Goal: Task Accomplishment & Management: Manage account settings

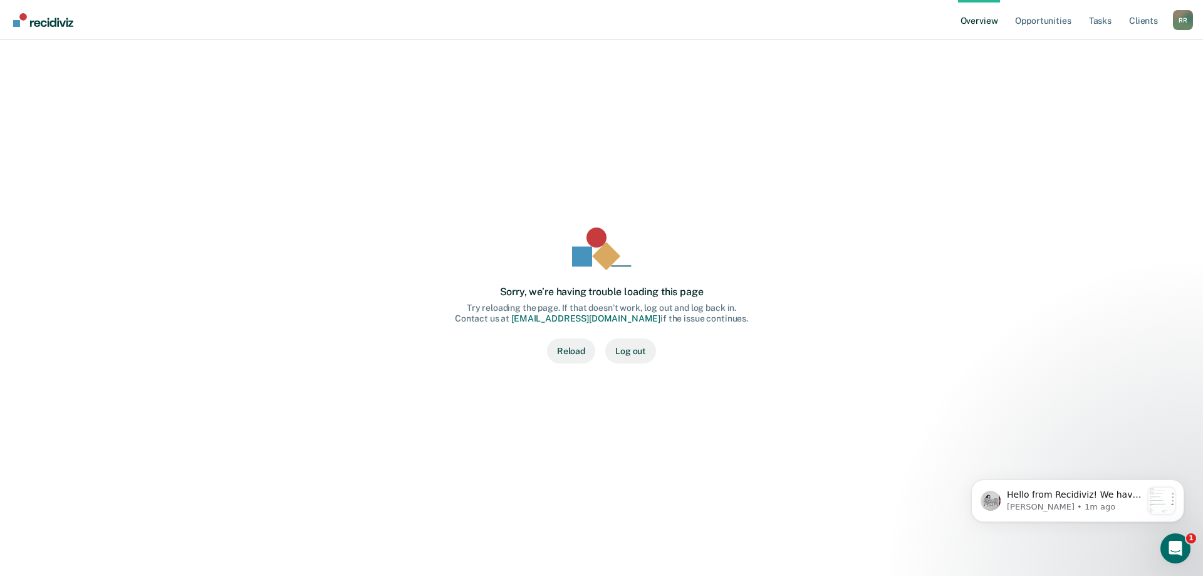
click at [568, 354] on button "Reload" at bounding box center [571, 350] width 48 height 25
click at [1082, 504] on p "[PERSON_NAME] • 1m ago" at bounding box center [1074, 506] width 135 height 11
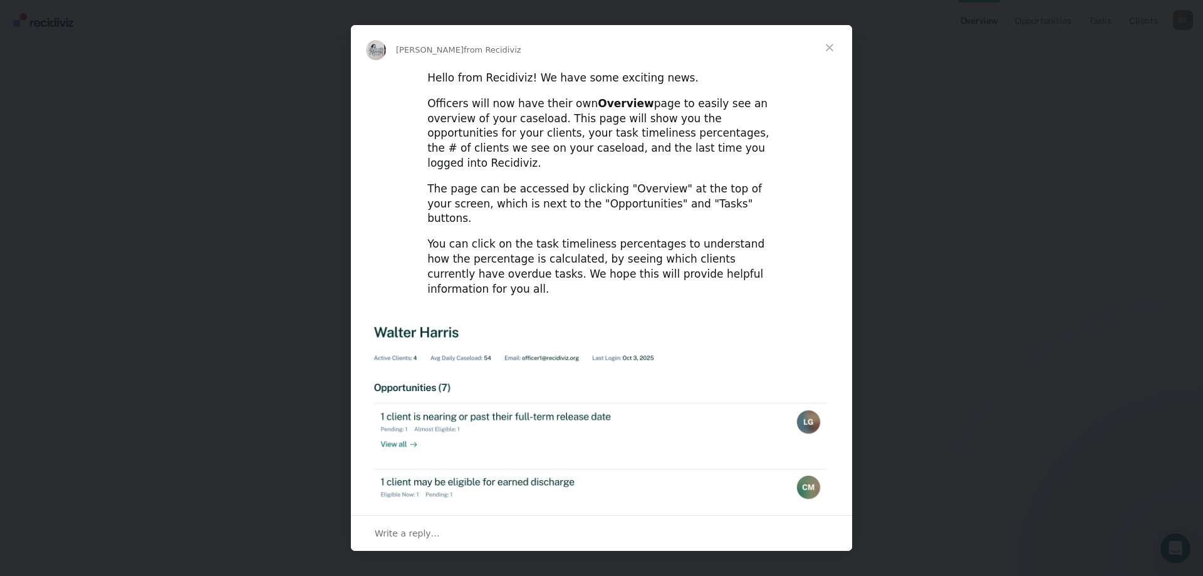
click at [834, 51] on span "Close" at bounding box center [829, 47] width 45 height 45
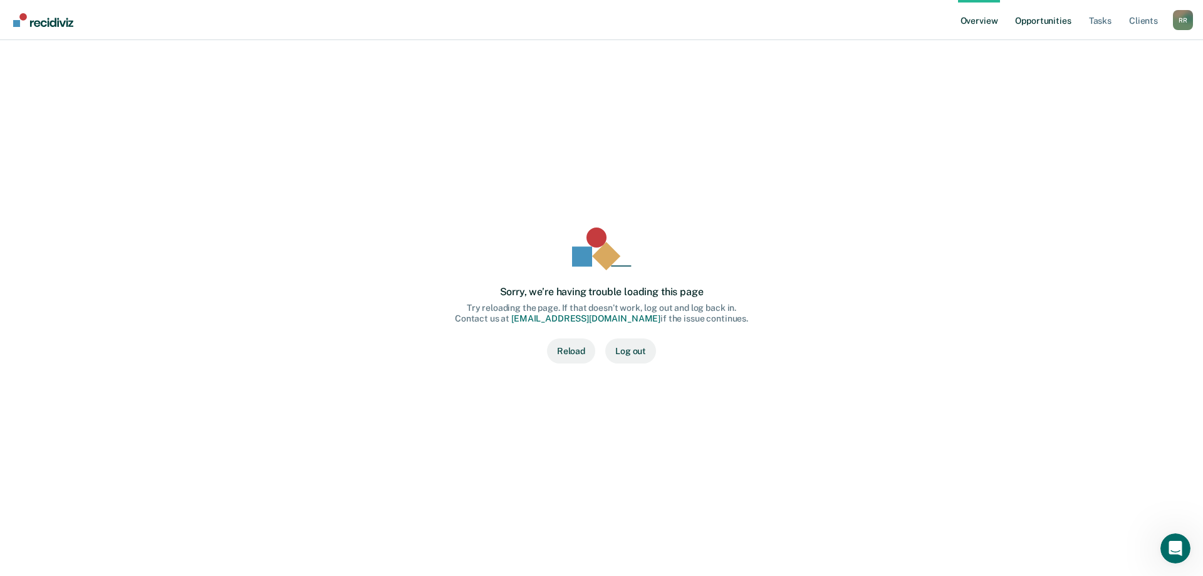
click at [1044, 23] on link "Opportunities" at bounding box center [1042, 20] width 61 height 40
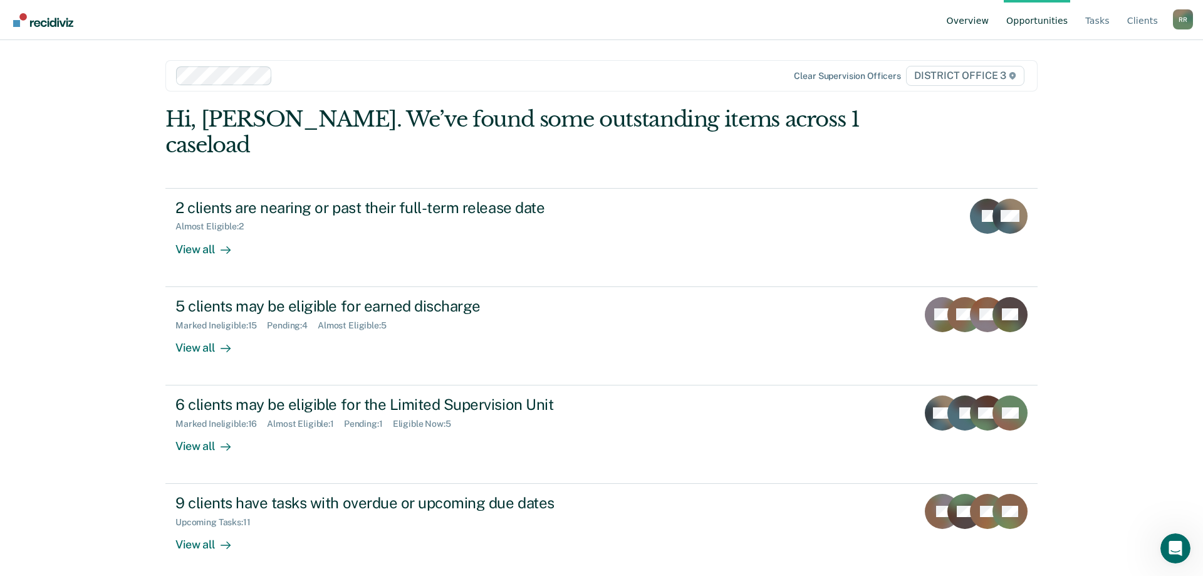
click at [963, 23] on link "Overview" at bounding box center [968, 20] width 48 height 40
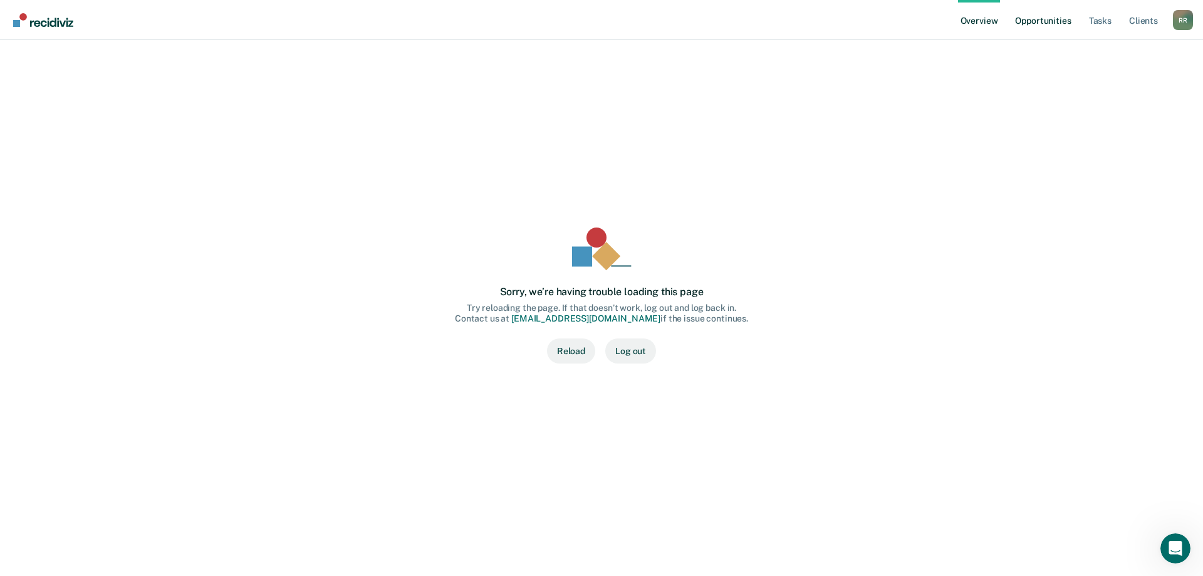
click at [1038, 24] on link "Opportunities" at bounding box center [1042, 20] width 61 height 40
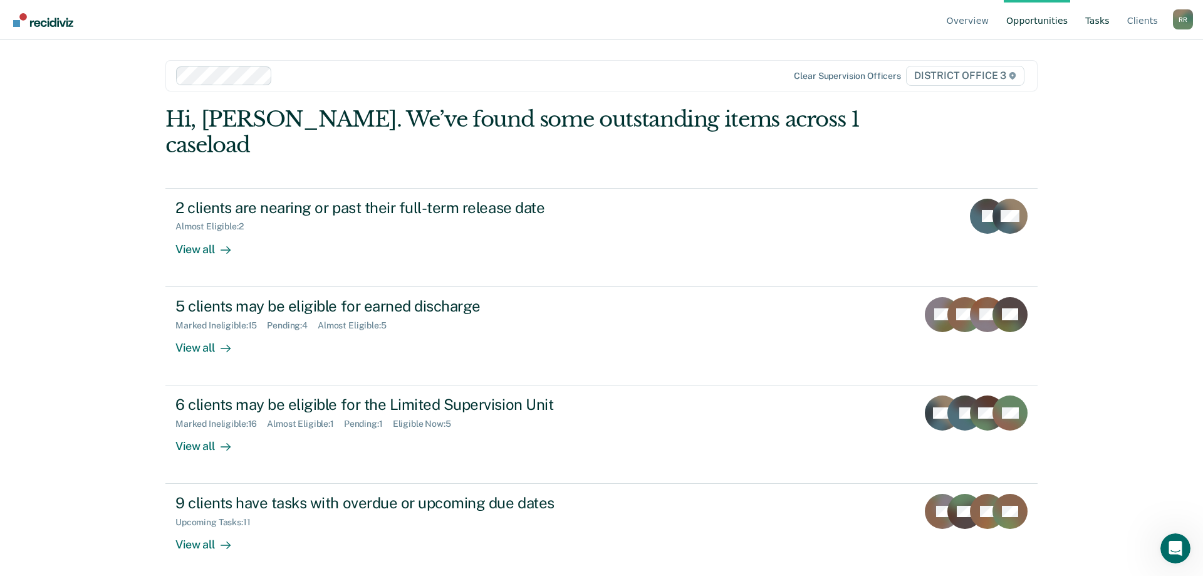
click at [1098, 25] on link "Tasks" at bounding box center [1097, 20] width 29 height 40
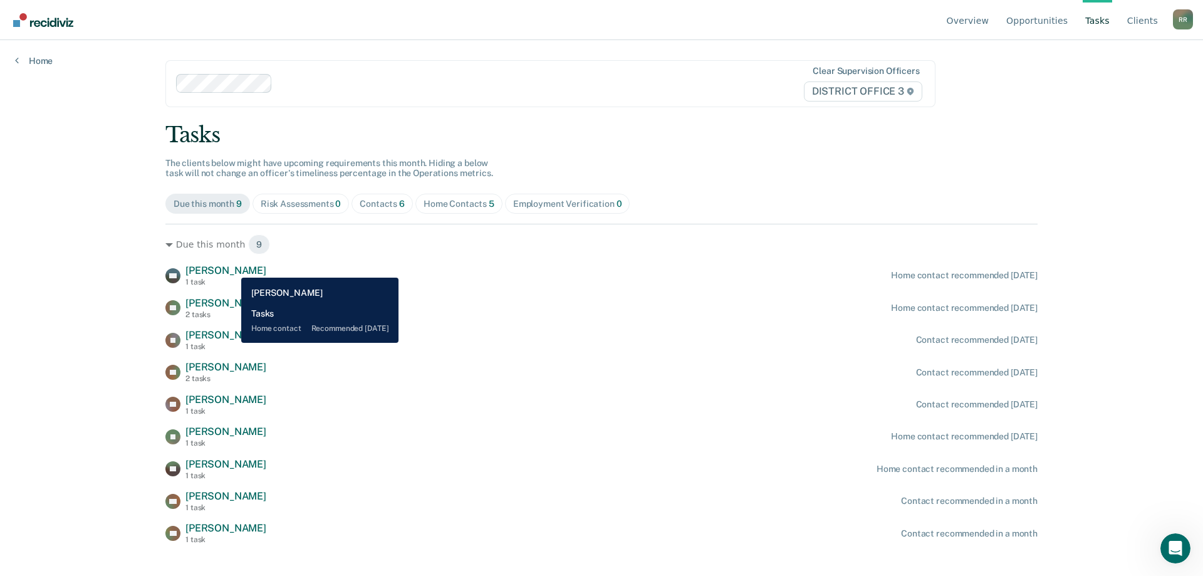
click at [232, 268] on span "Kyle Grabowski" at bounding box center [225, 270] width 81 height 12
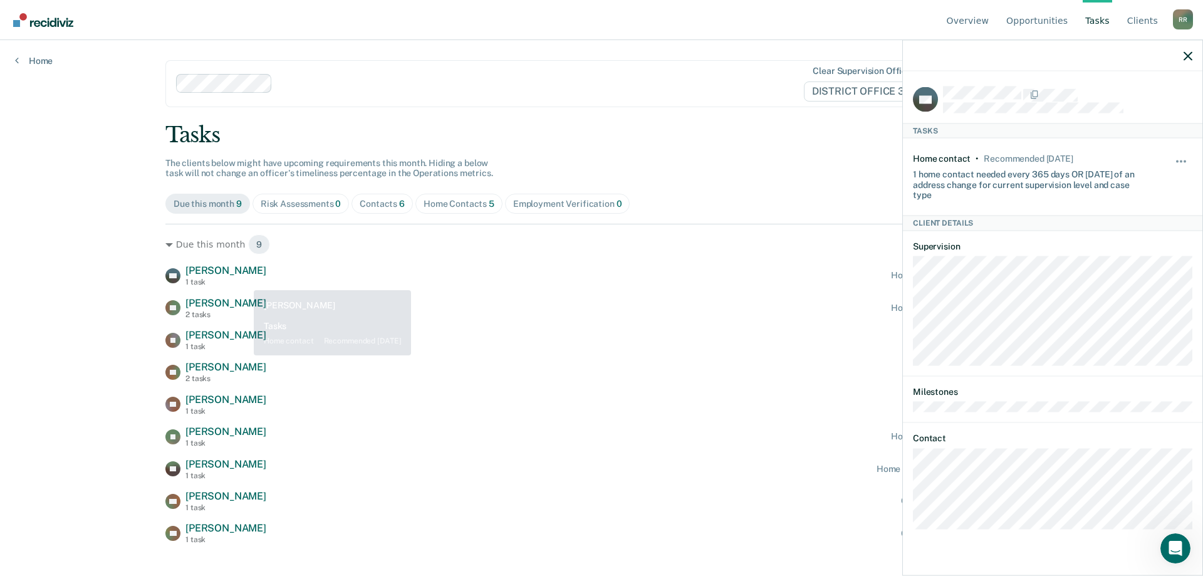
click at [574, 294] on div "KG Kyle Grabowski 1 task Home contact recommended today LB Larry Brown 2 tasks …" at bounding box center [601, 404] width 872 height 280
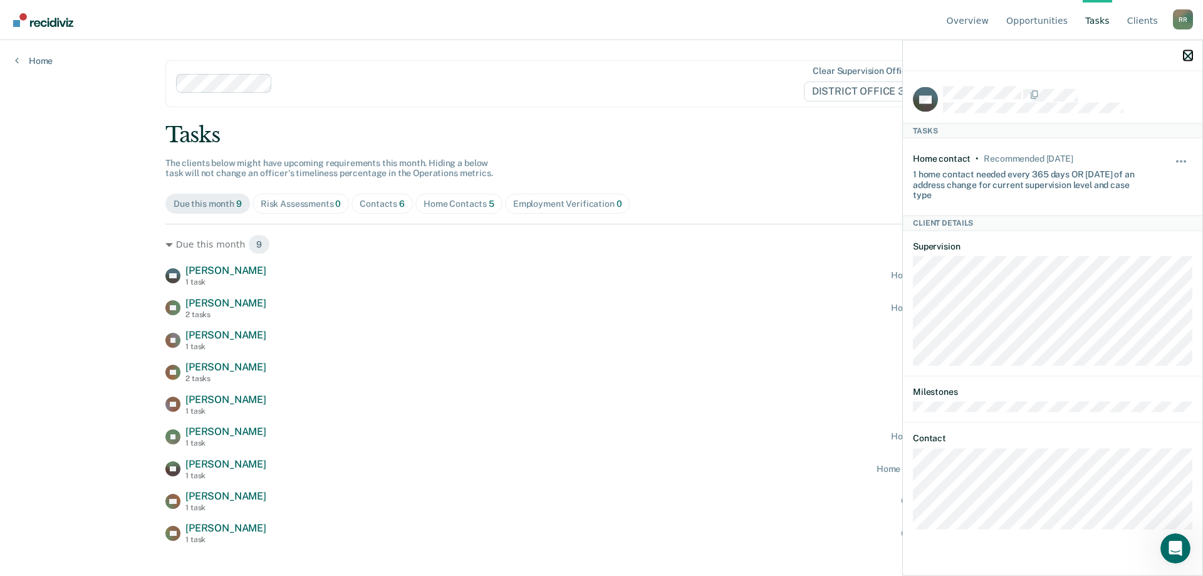
click at [1189, 53] on icon "button" at bounding box center [1187, 55] width 9 height 9
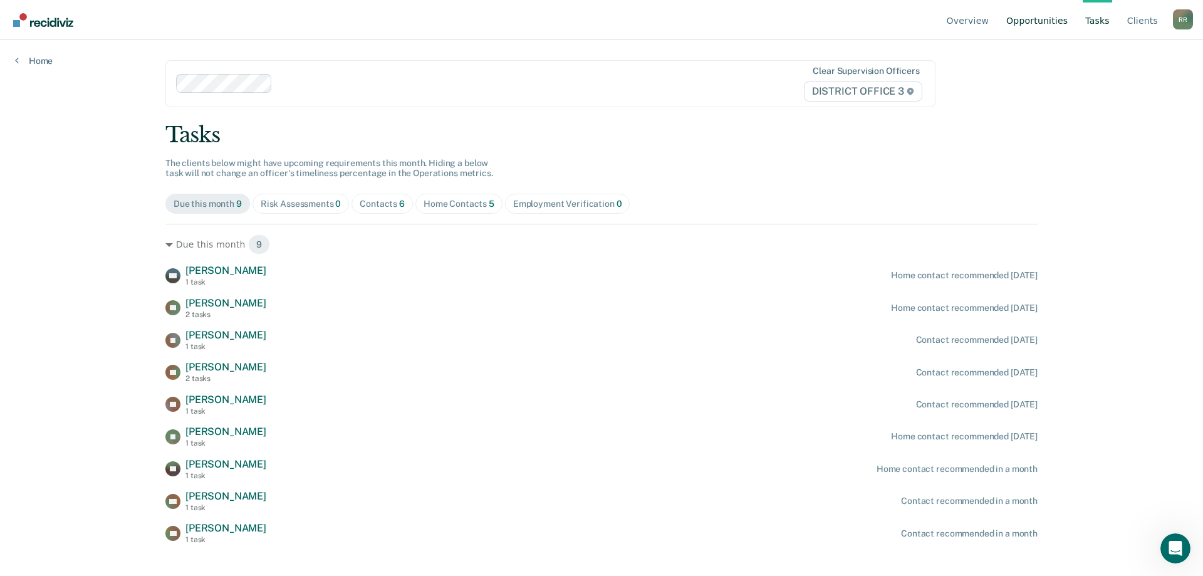
click at [1052, 24] on link "Opportunities" at bounding box center [1037, 20] width 66 height 40
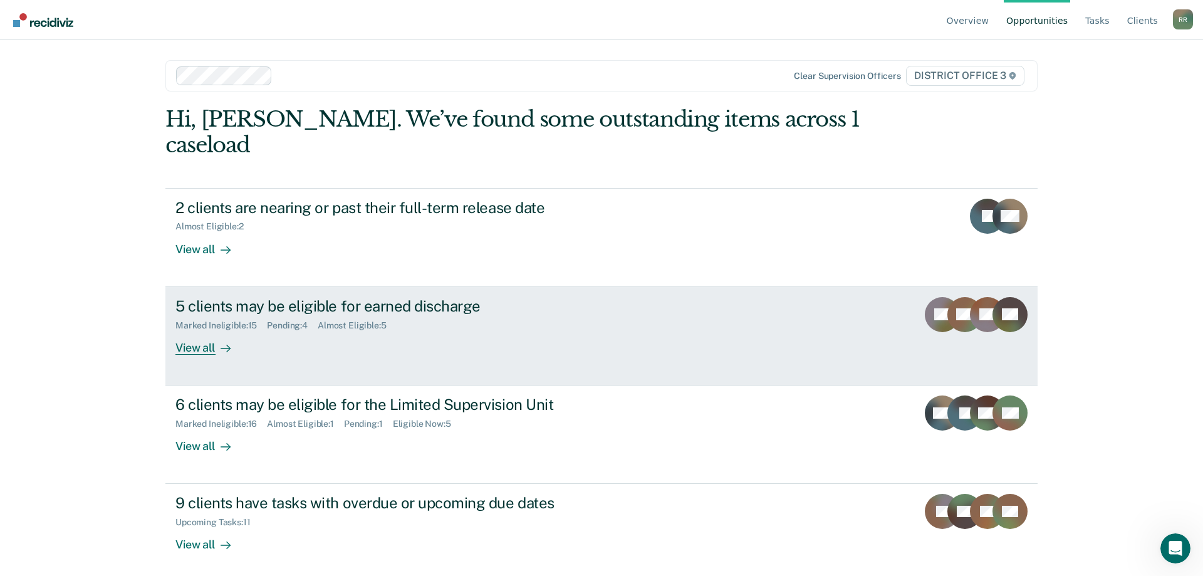
click at [387, 297] on div "5 clients may be eligible for earned discharge" at bounding box center [395, 306] width 440 height 18
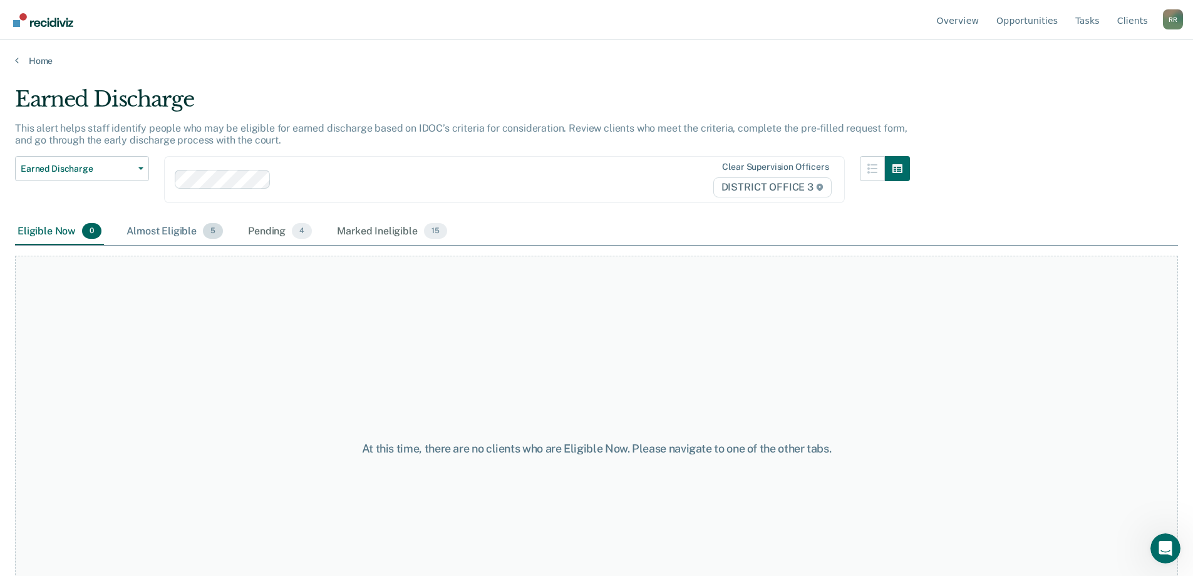
click at [180, 229] on div "Almost Eligible 5" at bounding box center [174, 232] width 101 height 28
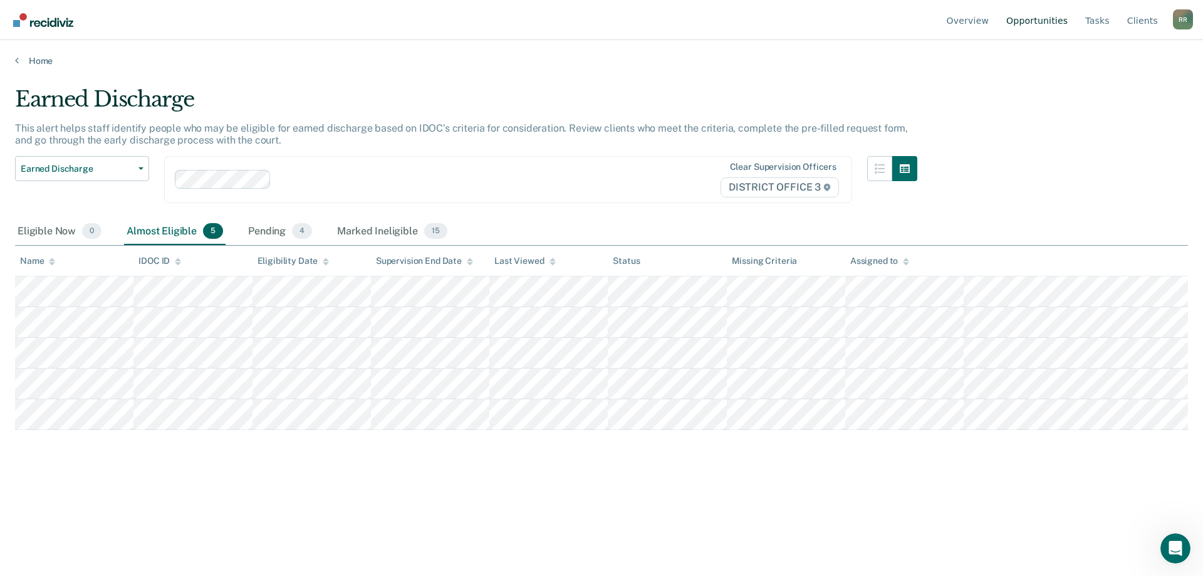
click at [1059, 26] on link "Opportunities" at bounding box center [1037, 20] width 66 height 40
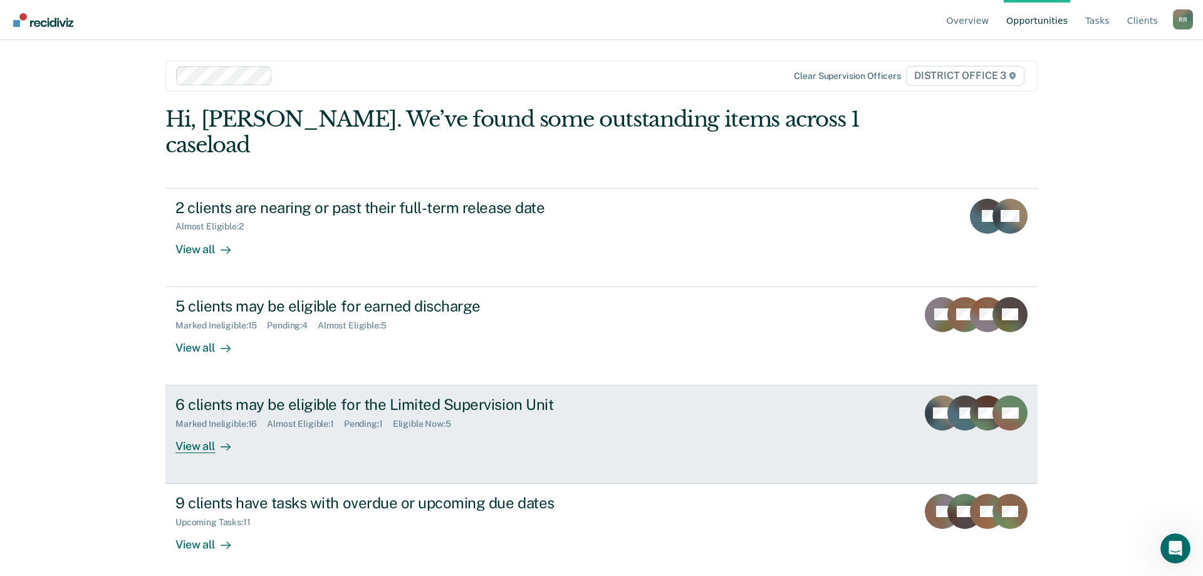
click at [379, 395] on div "6 clients may be eligible for the Limited Supervision Unit" at bounding box center [395, 404] width 440 height 18
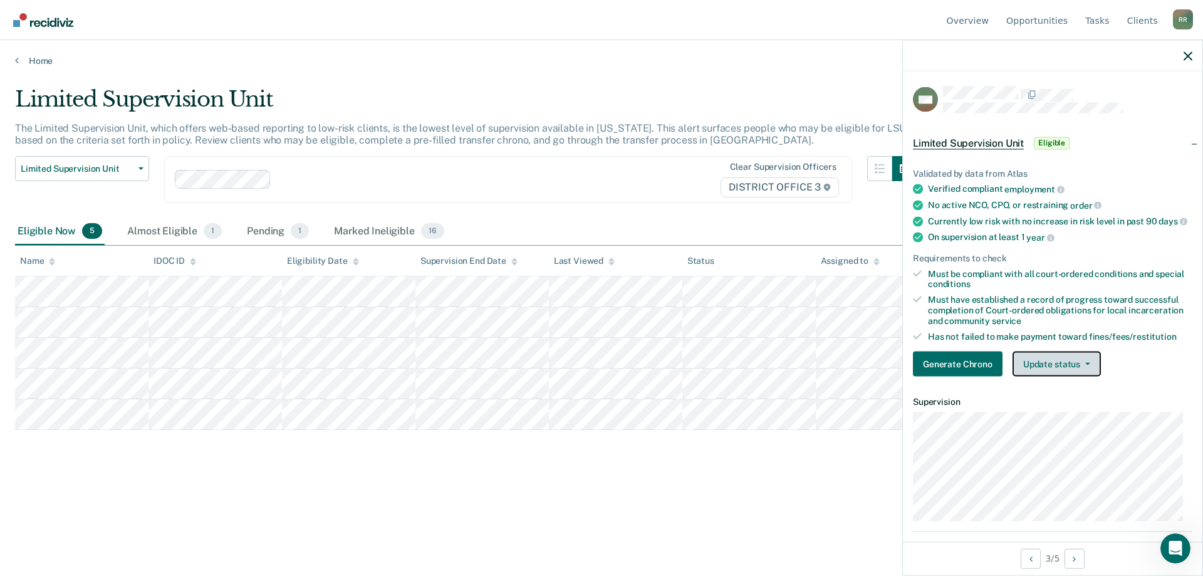
click at [1029, 375] on button "Update status" at bounding box center [1056, 363] width 88 height 25
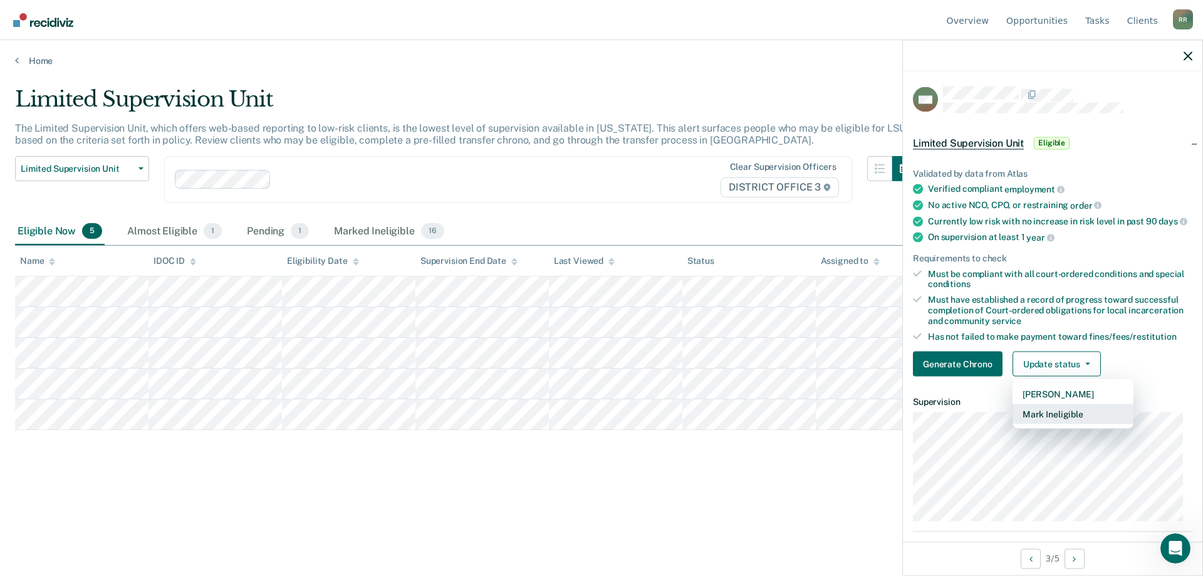
click at [1042, 423] on button "Mark Ineligible" at bounding box center [1072, 414] width 121 height 20
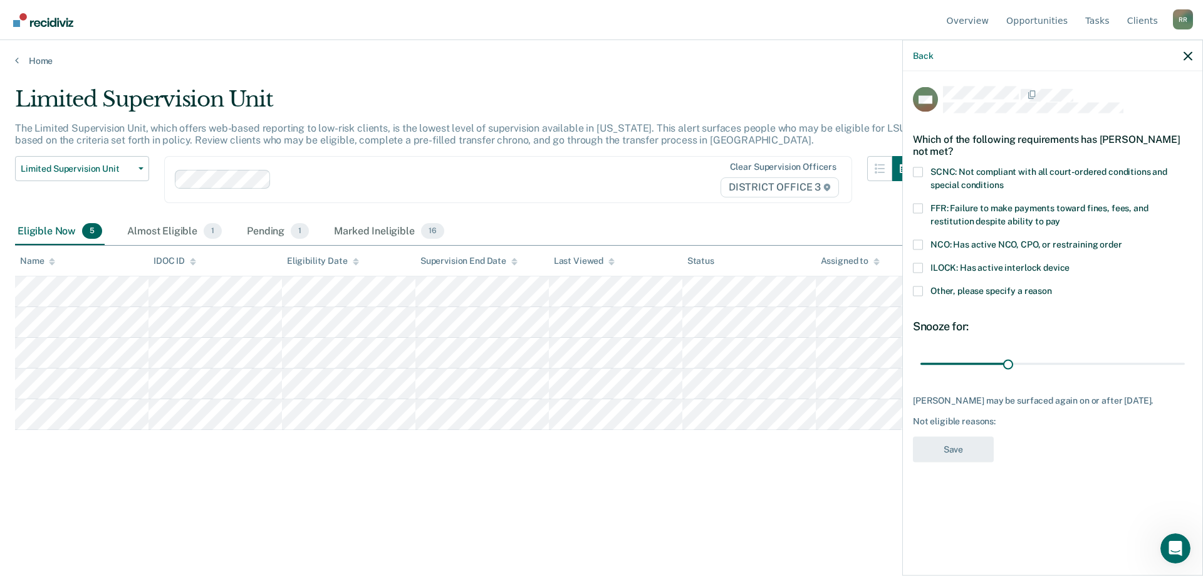
click at [920, 291] on span at bounding box center [918, 291] width 10 height 10
click at [1052, 286] on input "Other, please specify a reason" at bounding box center [1052, 286] width 0 height 0
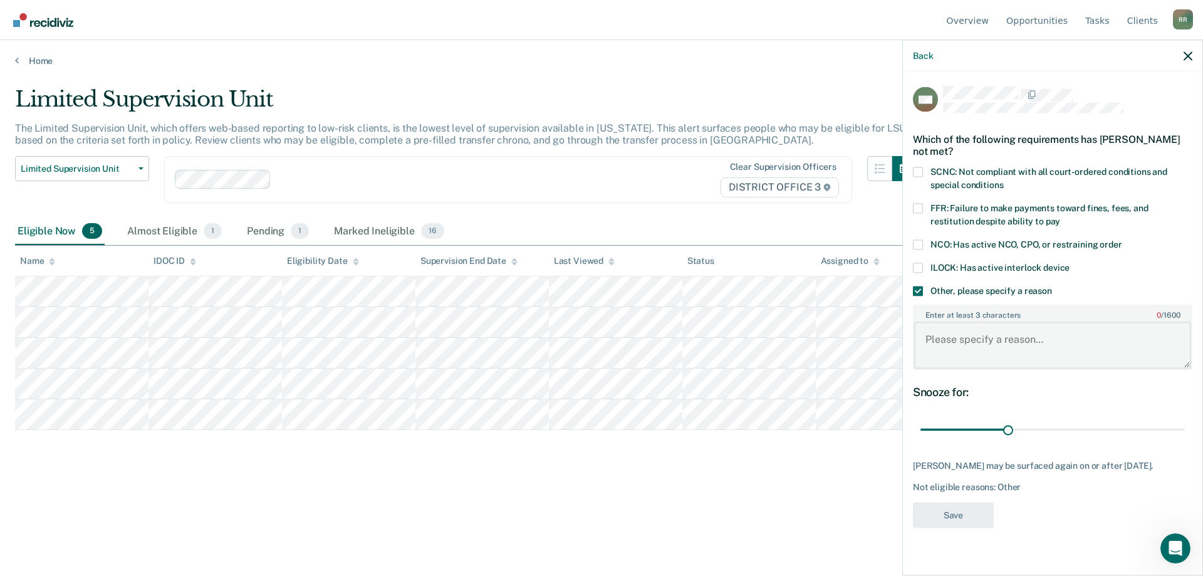
click at [934, 343] on textarea "Enter at least 3 characters 0 / 1600" at bounding box center [1052, 345] width 277 height 46
click at [918, 172] on span at bounding box center [918, 172] width 10 height 10
click at [1003, 180] on input "SCNC: Not compliant with all court-ordered conditions and special conditions" at bounding box center [1003, 180] width 0 height 0
click at [934, 322] on textarea "Enter at least 3 characters 0 / 1600" at bounding box center [1052, 345] width 277 height 46
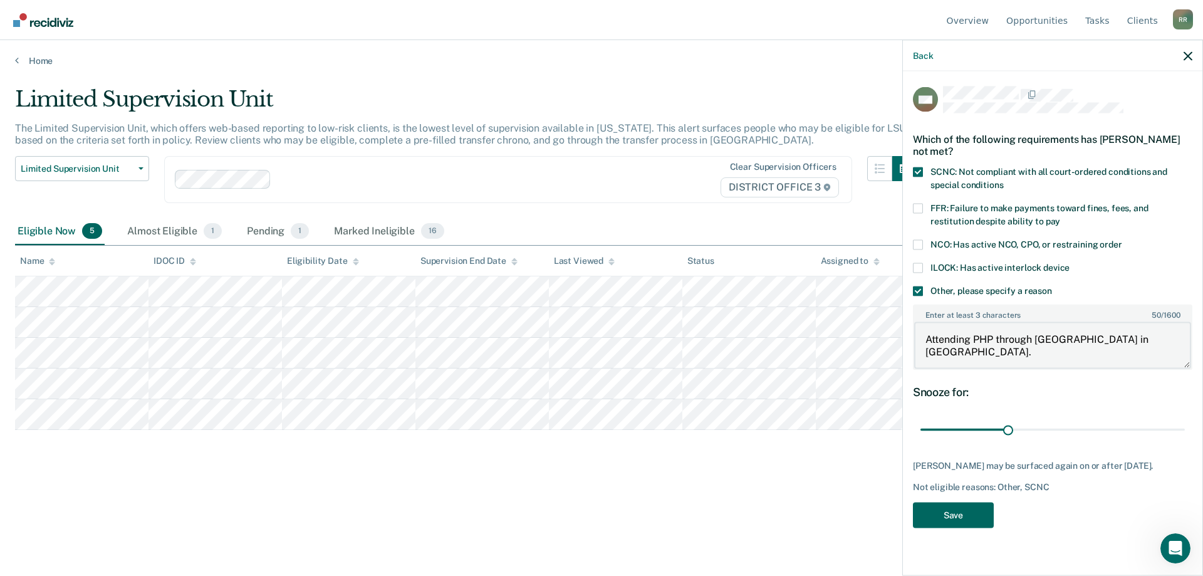
type textarea "Attending PHP through Renaissance Ranch in Boise."
click at [937, 516] on button "Save" at bounding box center [953, 515] width 81 height 26
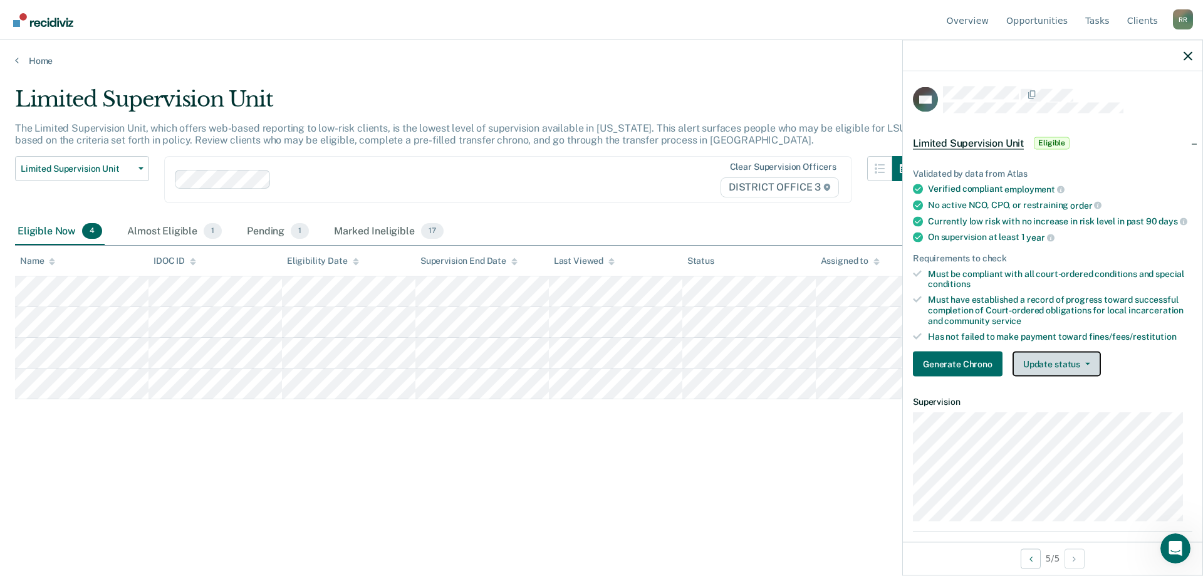
click at [1073, 377] on button "Update status" at bounding box center [1056, 363] width 88 height 25
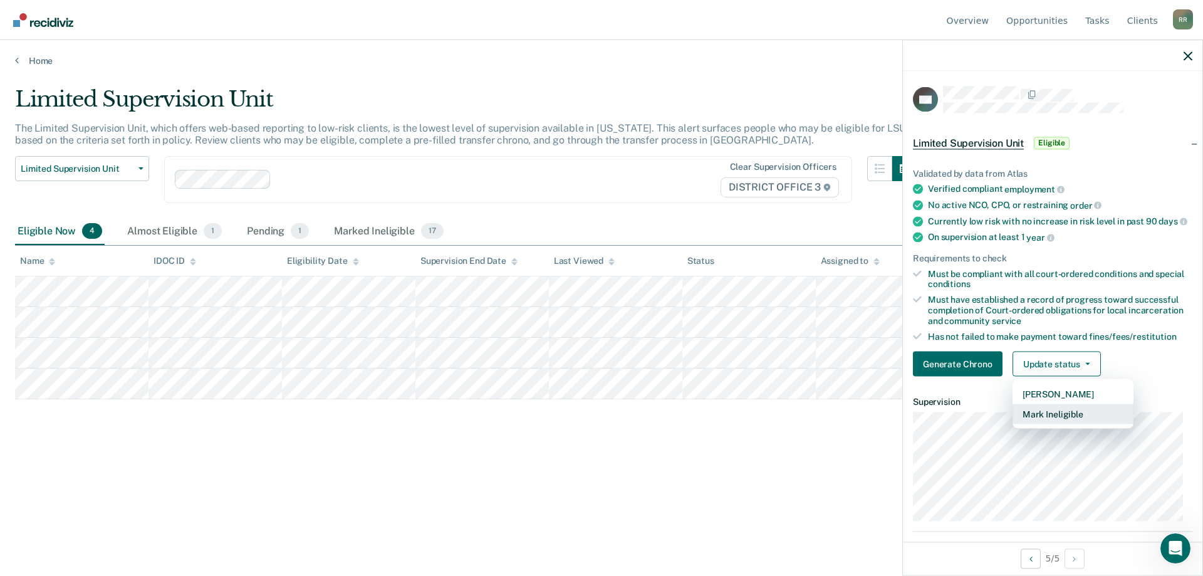
click at [1071, 422] on button "Mark Ineligible" at bounding box center [1072, 414] width 121 height 20
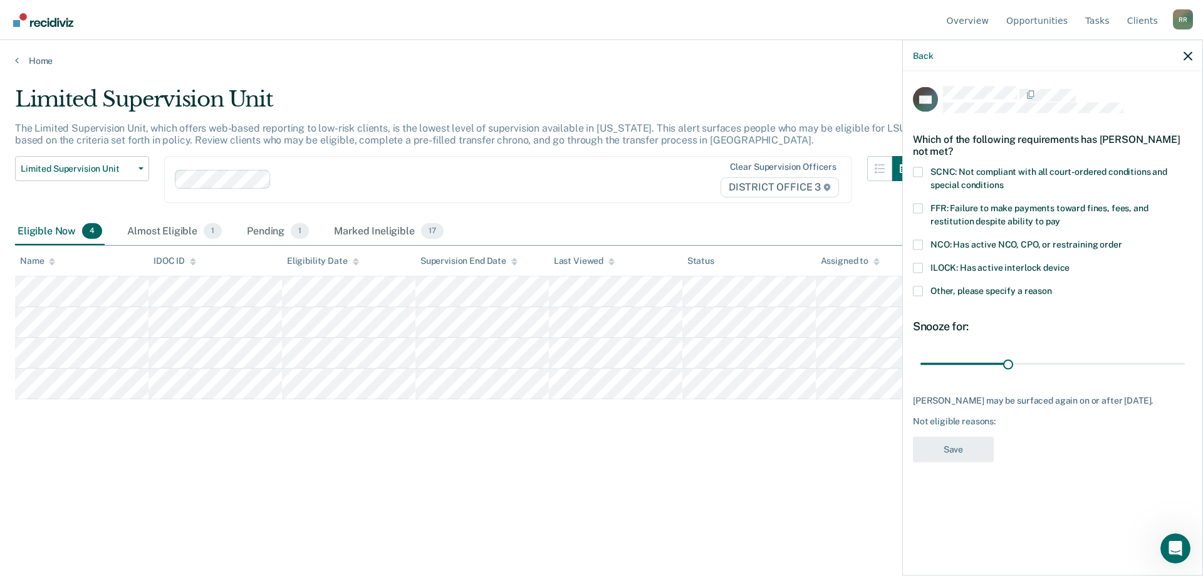
click at [917, 172] on span at bounding box center [918, 172] width 10 height 10
click at [1003, 180] on input "SCNC: Not compliant with all court-ordered conditions and special conditions" at bounding box center [1003, 180] width 0 height 0
click at [918, 205] on span at bounding box center [918, 208] width 10 height 10
click at [1060, 216] on input "FFR: Failure to make payments toward fines, fees, and restitution despite abili…" at bounding box center [1060, 216] width 0 height 0
click at [917, 167] on span at bounding box center [918, 172] width 10 height 10
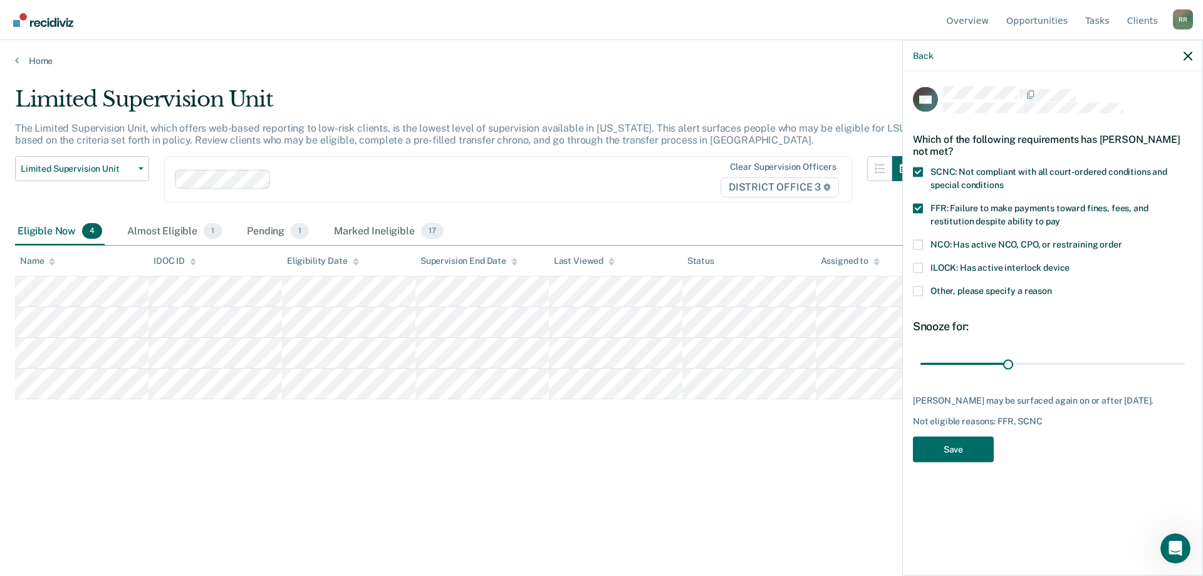
click at [1003, 180] on input "SCNC: Not compliant with all court-ordered conditions and special conditions" at bounding box center [1003, 180] width 0 height 0
click at [915, 209] on span at bounding box center [918, 208] width 10 height 10
click at [1060, 216] on input "FFR: Failure to make payments toward fines, fees, and restitution despite abili…" at bounding box center [1060, 216] width 0 height 0
click at [812, 460] on div "Limited Supervision Unit The Limited Supervision Unit, which offers web-based r…" at bounding box center [601, 283] width 1173 height 395
click at [928, 57] on button "Back" at bounding box center [923, 55] width 20 height 11
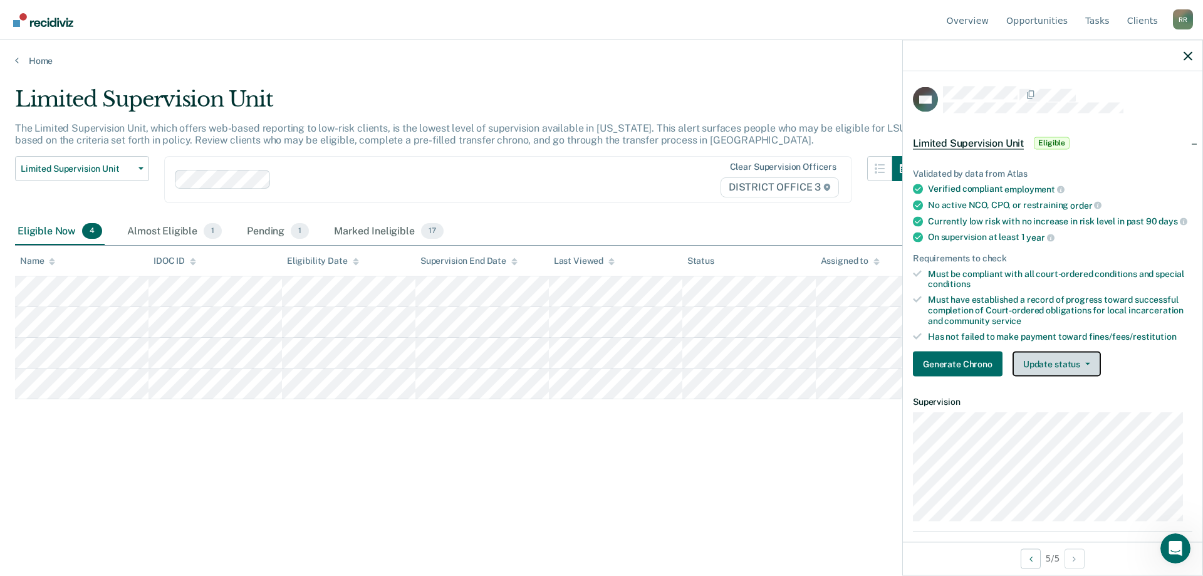
click at [1053, 377] on button "Update status" at bounding box center [1056, 363] width 88 height 25
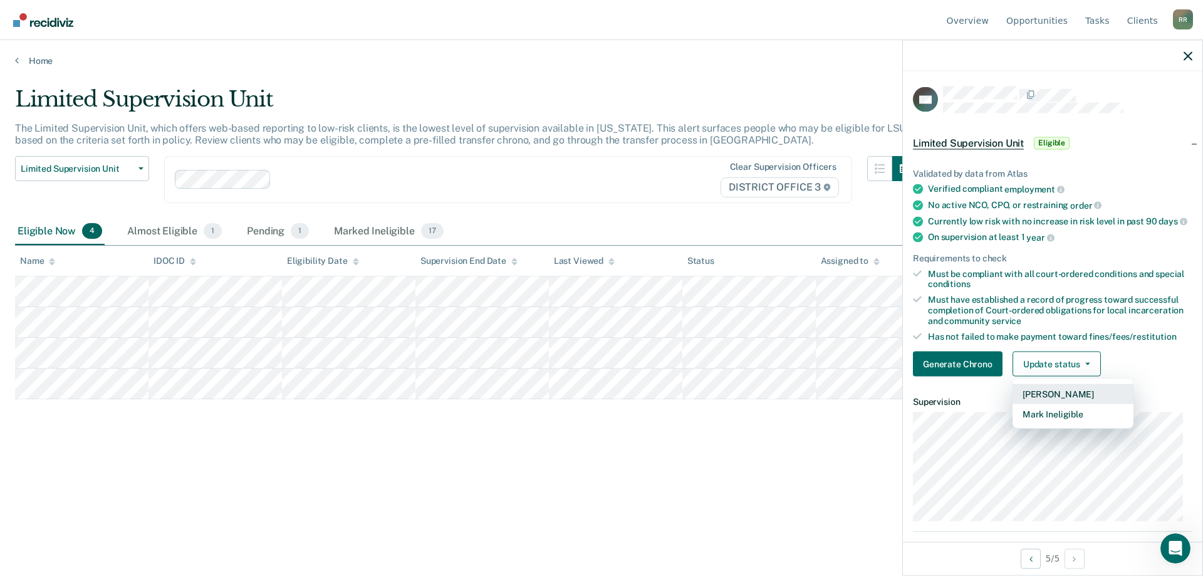
click at [1050, 404] on button "Mark Pending" at bounding box center [1072, 394] width 121 height 20
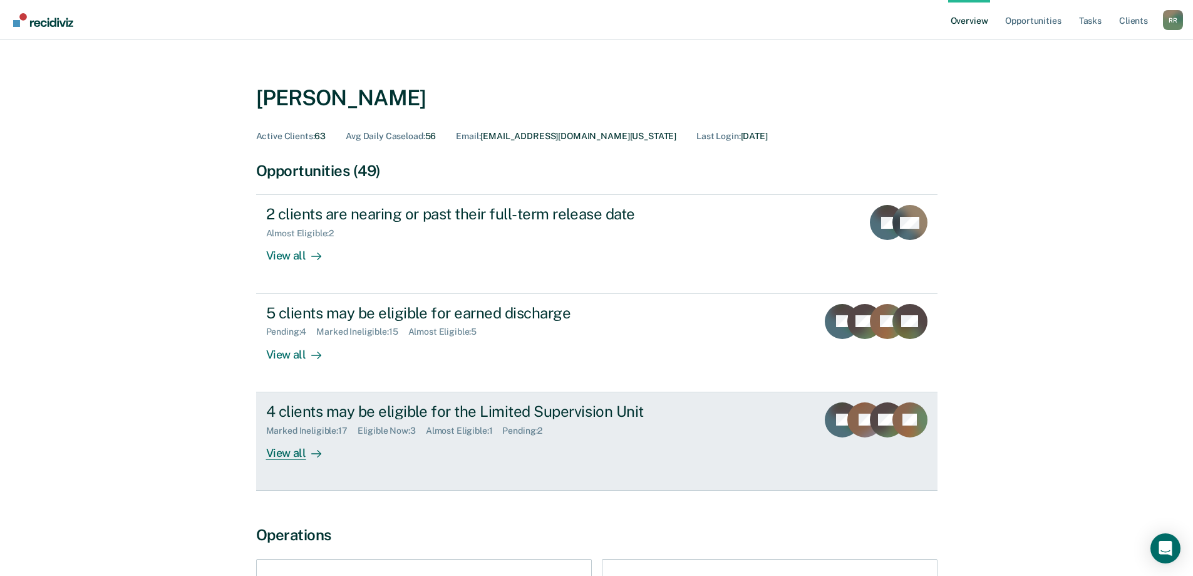
click at [300, 405] on div "4 clients may be eligible for the Limited Supervision Unit" at bounding box center [486, 411] width 440 height 18
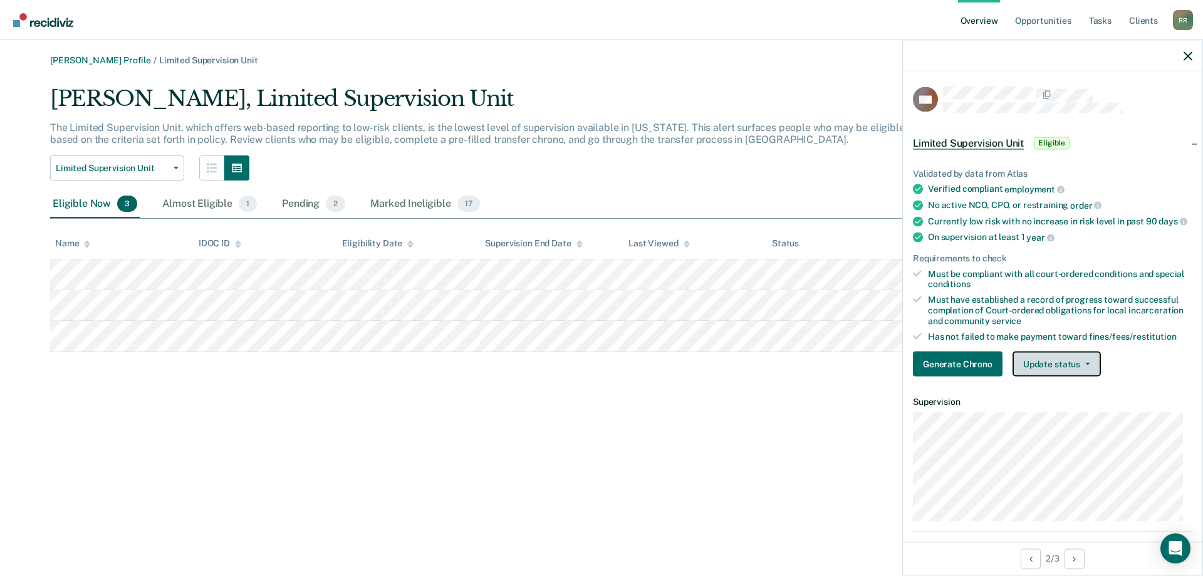
click at [1049, 372] on button "Update status" at bounding box center [1056, 363] width 88 height 25
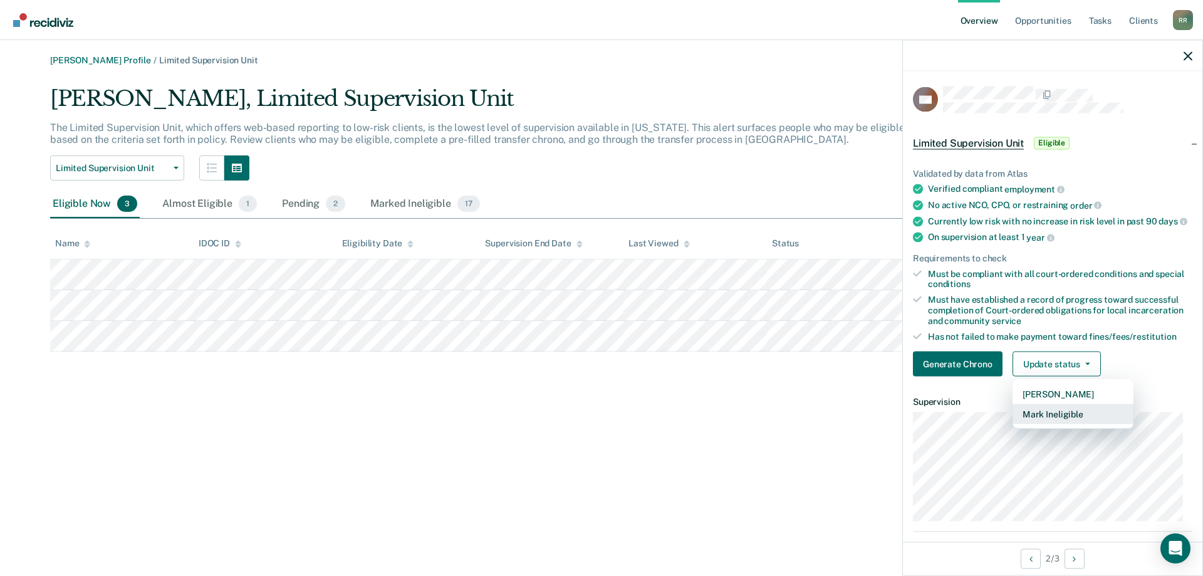
click at [1039, 424] on button "Mark Ineligible" at bounding box center [1072, 414] width 121 height 20
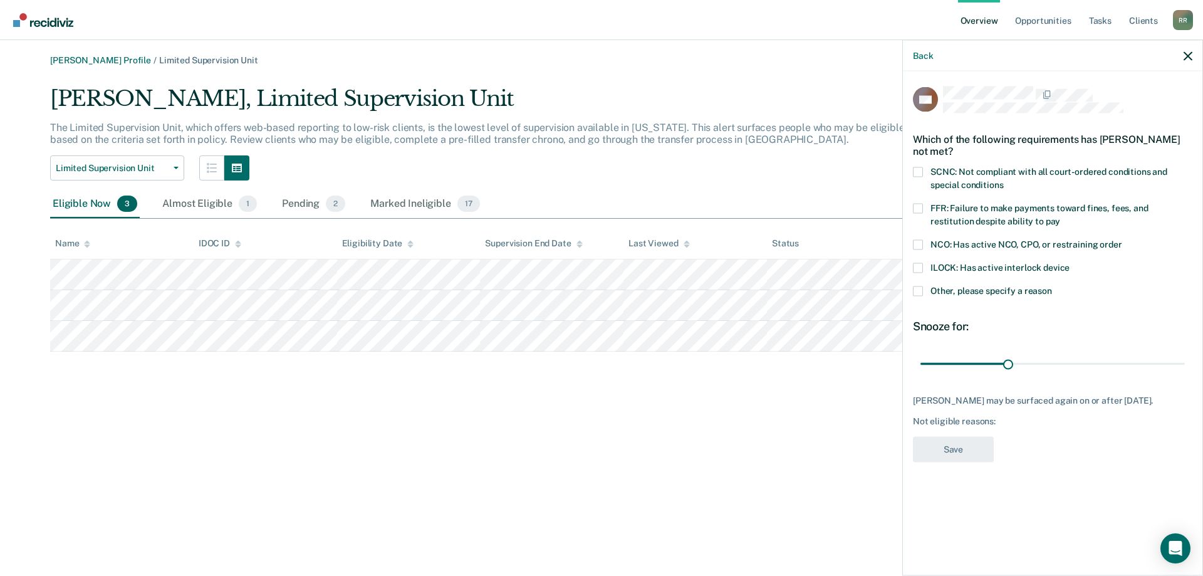
click at [920, 293] on span at bounding box center [918, 291] width 10 height 10
click at [1052, 286] on input "Other, please specify a reason" at bounding box center [1052, 286] width 0 height 0
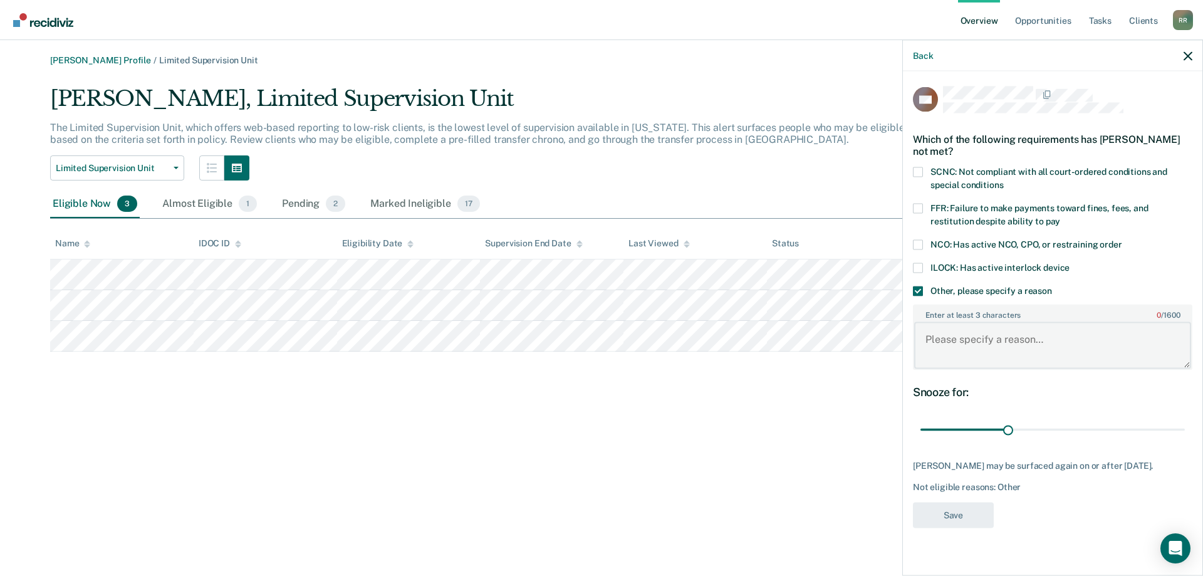
click at [950, 327] on textarea "Enter at least 3 characters 0 / 1600" at bounding box center [1052, 345] width 277 height 46
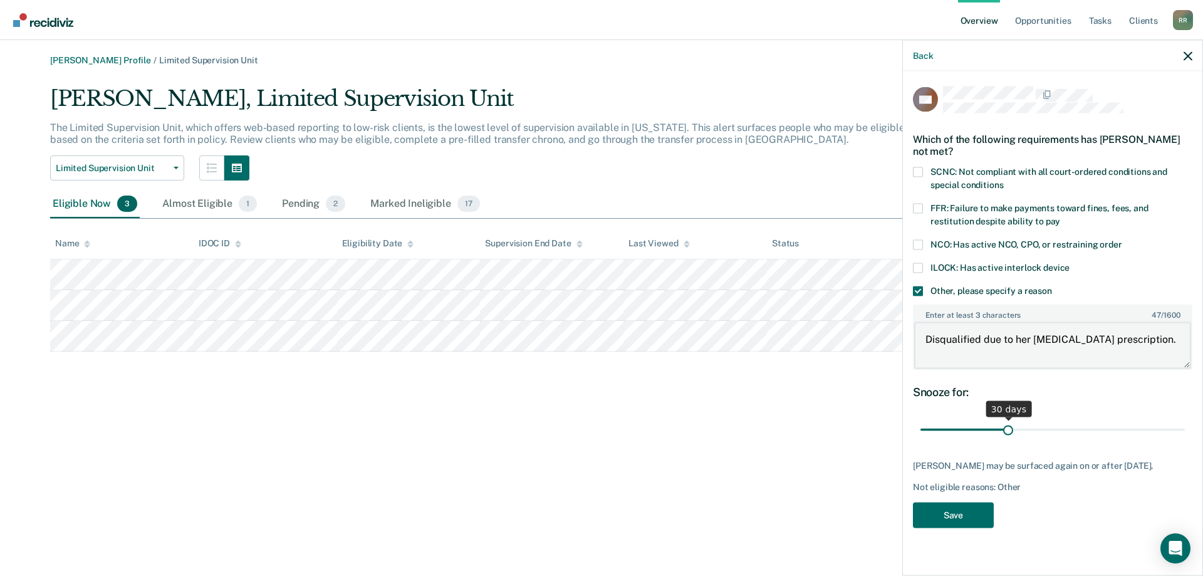
type textarea "Disqualified due to her suboxone prescription."
drag, startPoint x: 1007, startPoint y: 427, endPoint x: 1202, endPoint y: 439, distance: 195.2
type input "90"
click at [1185, 439] on input "range" at bounding box center [1052, 429] width 264 height 22
click at [955, 516] on button "Save" at bounding box center [953, 515] width 81 height 26
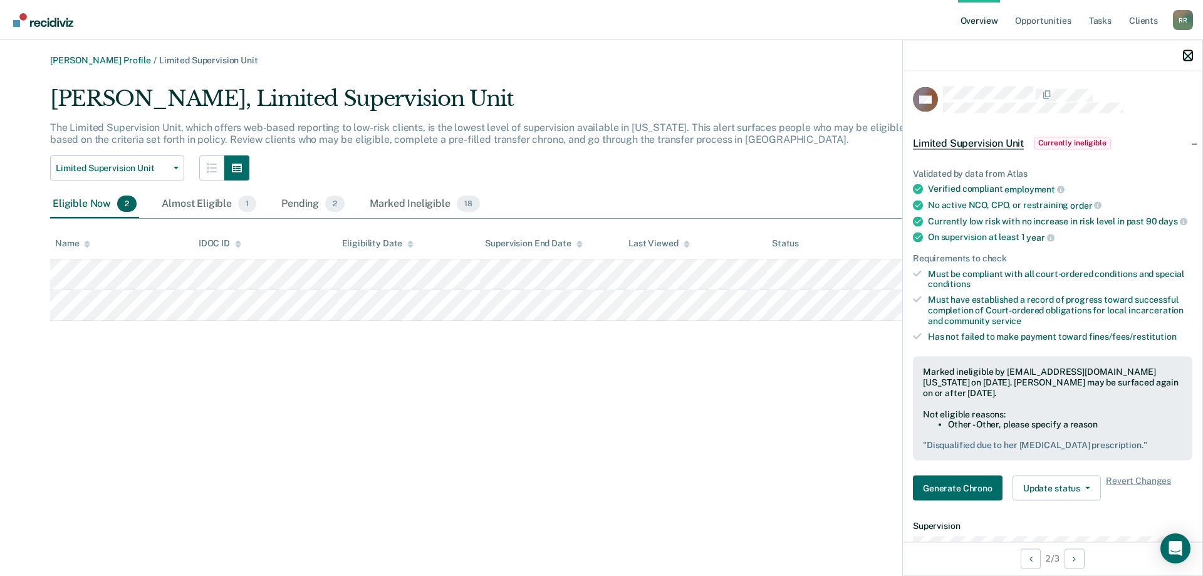
click at [1188, 56] on icon "button" at bounding box center [1187, 55] width 9 height 9
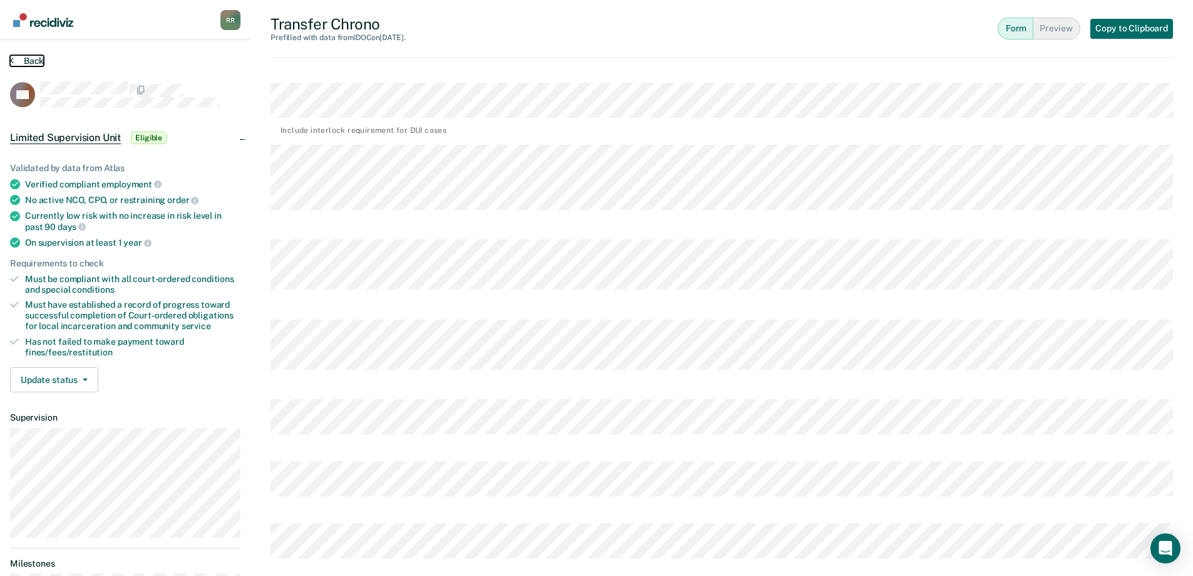
click at [28, 61] on button "Back" at bounding box center [27, 60] width 34 height 11
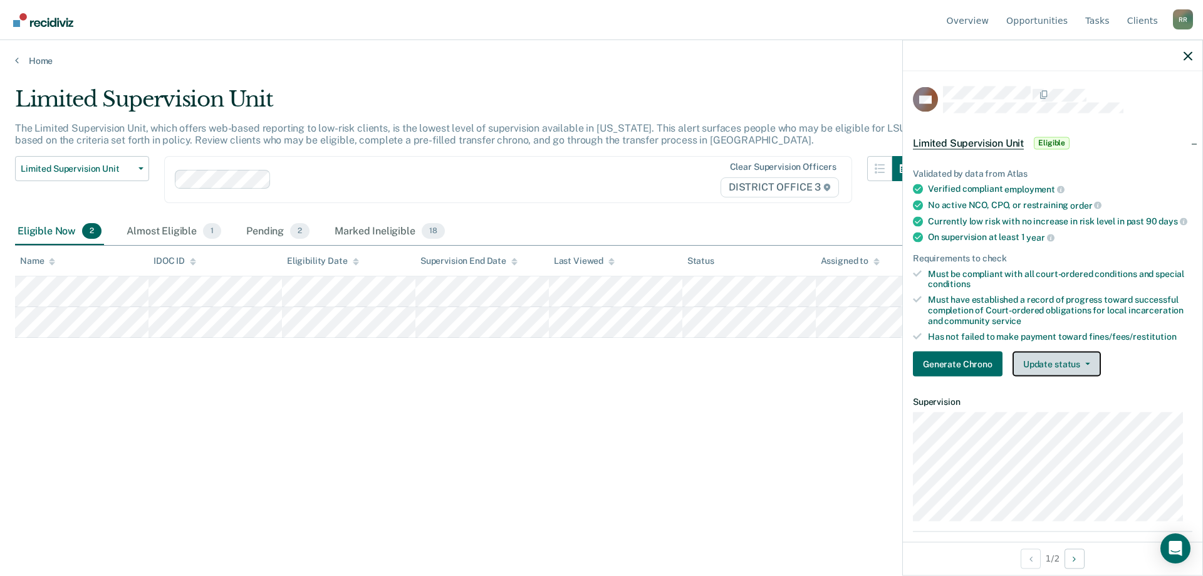
click at [1058, 376] on button "Update status" at bounding box center [1056, 363] width 88 height 25
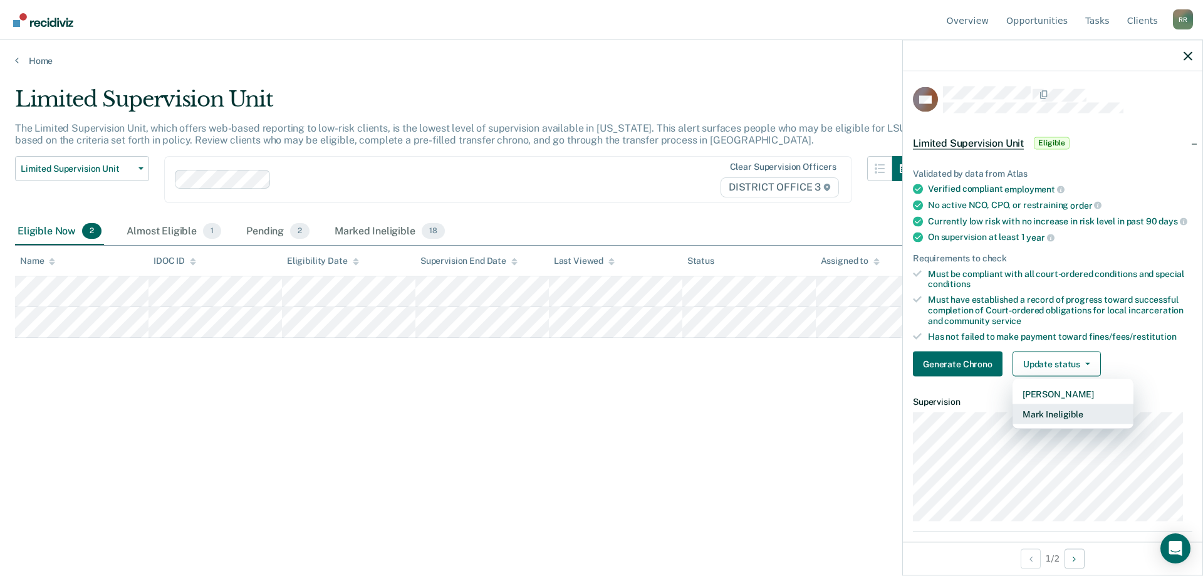
click at [1041, 424] on button "Mark Ineligible" at bounding box center [1072, 414] width 121 height 20
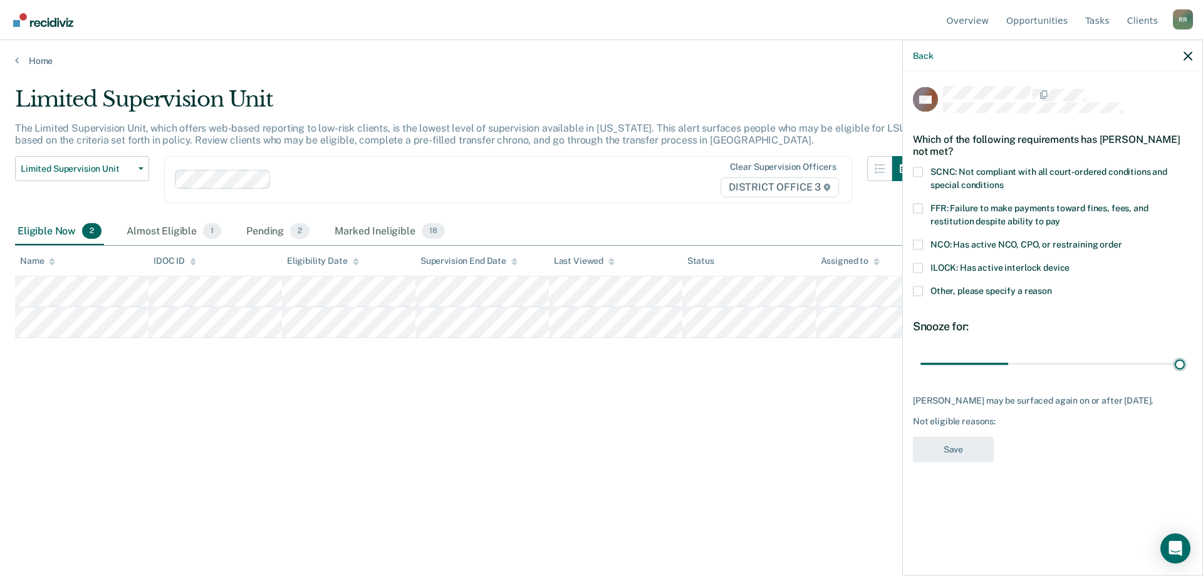
drag, startPoint x: 1007, startPoint y: 362, endPoint x: 1202, endPoint y: 358, distance: 194.9
type input "90"
click at [1185, 358] on input "range" at bounding box center [1052, 364] width 264 height 22
click at [918, 290] on span at bounding box center [918, 291] width 10 height 10
click at [1052, 286] on input "Other, please specify a reason" at bounding box center [1052, 286] width 0 height 0
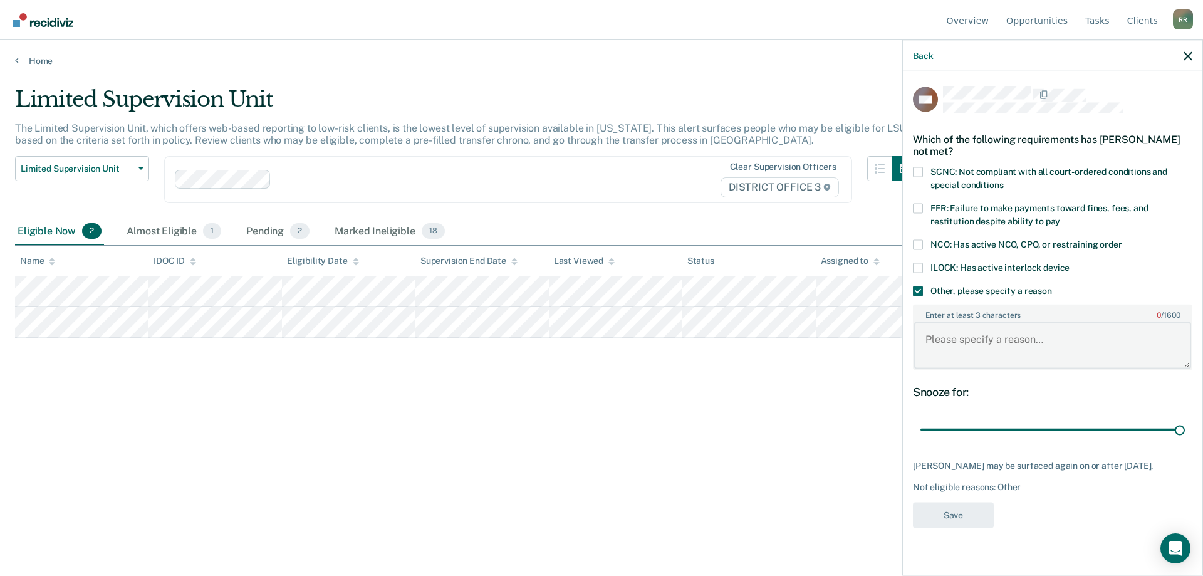
click at [956, 355] on textarea "Enter at least 3 characters 0 / 1600" at bounding box center [1052, 345] width 277 height 46
type textarea "o"
type textarea "Disqualified due to suboxone prescription."
click at [958, 512] on button "Save" at bounding box center [953, 515] width 81 height 26
